Goal: Check status

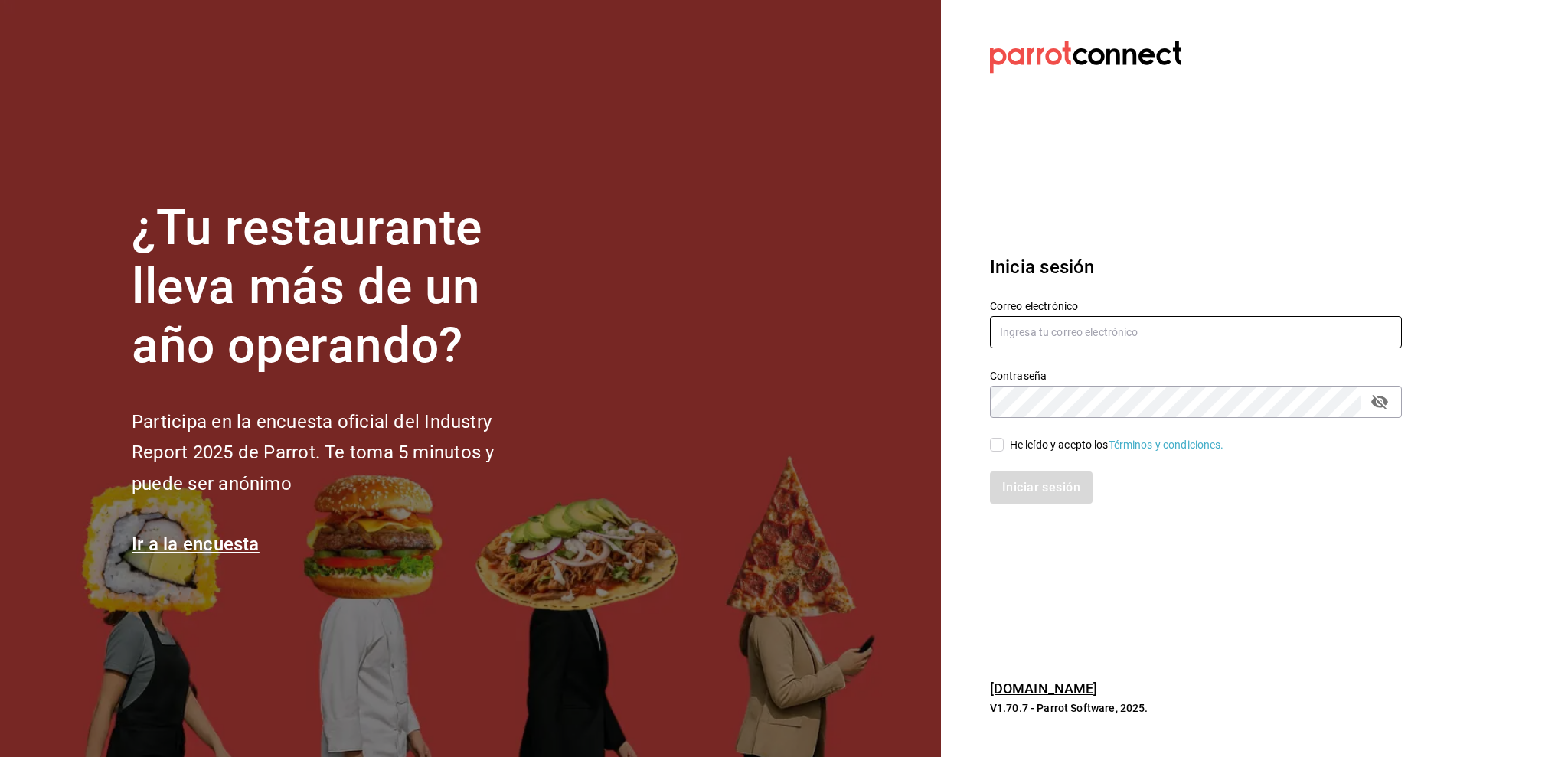
click at [1018, 332] on input "text" at bounding box center [1195, 332] width 411 height 33
type input "[PERSON_NAME][EMAIL_ADDRESS][DOMAIN_NAME]"
click at [999, 452] on input "He leído y acepto los Términos y condiciones." at bounding box center [997, 445] width 14 height 14
checkbox input "true"
click at [1013, 484] on button "Iniciar sesión" at bounding box center [1042, 488] width 105 height 33
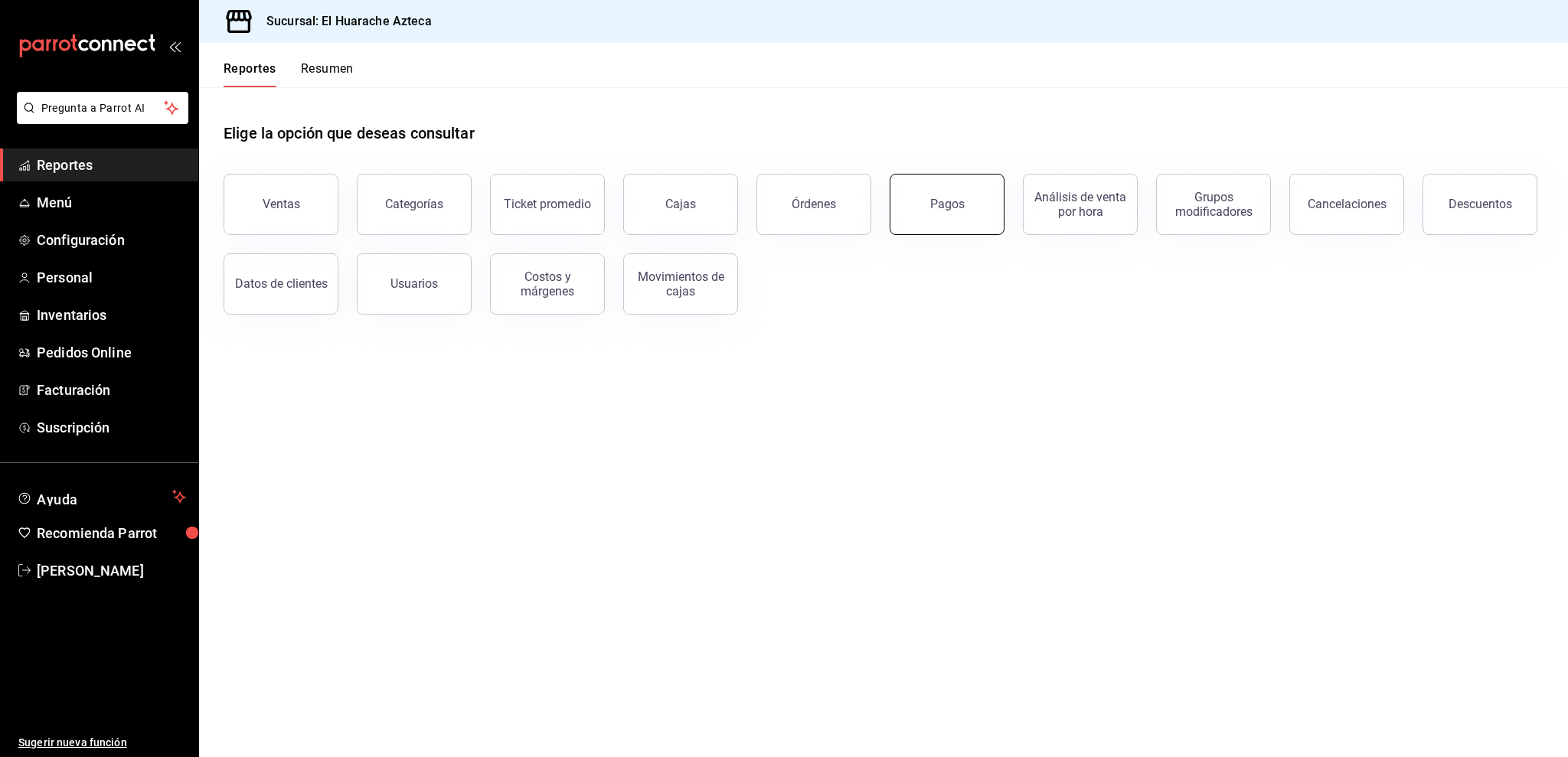
click at [993, 199] on button "Pagos" at bounding box center [947, 204] width 114 height 61
